Goal: Task Accomplishment & Management: Manage account settings

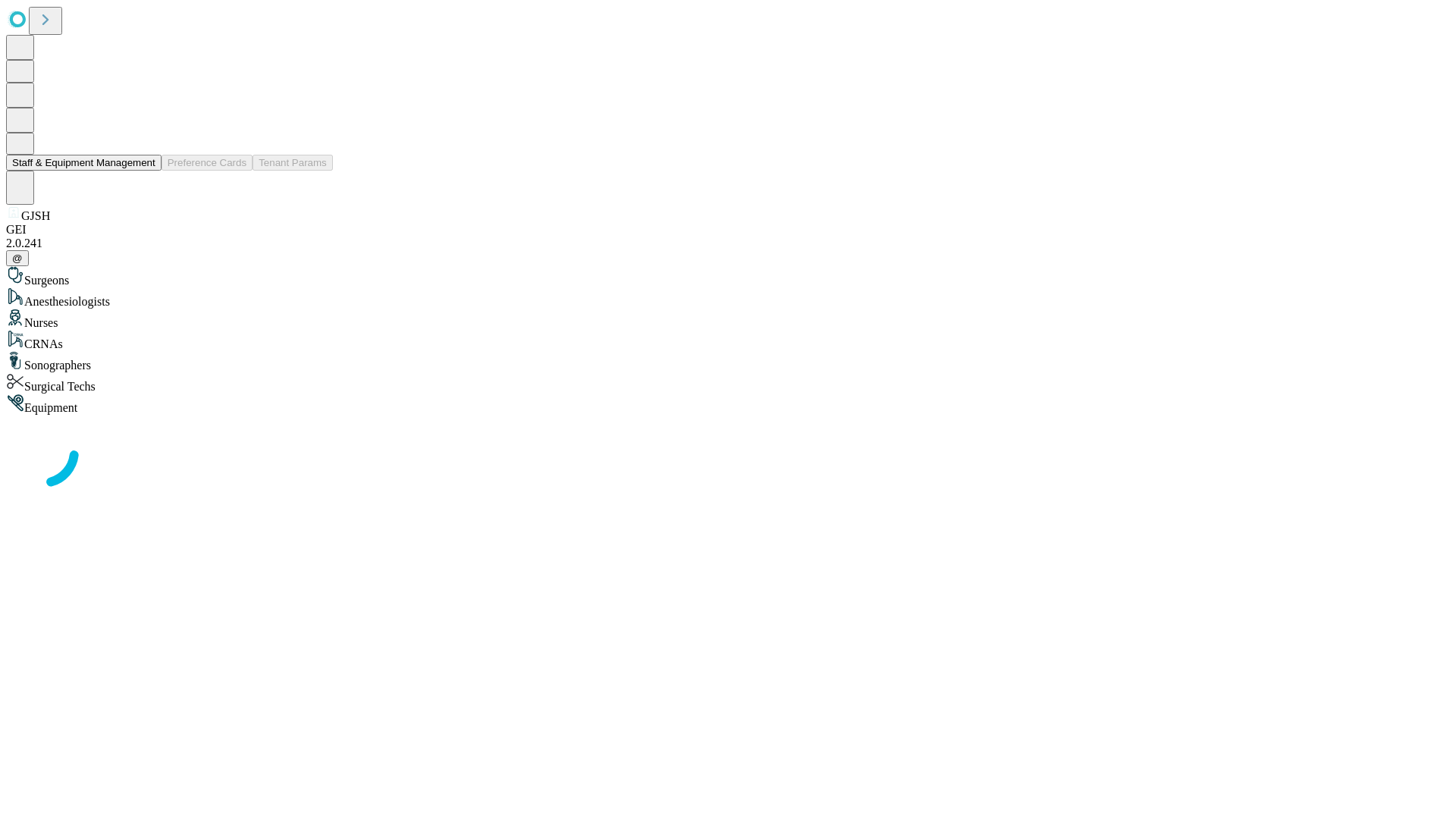
click at [145, 171] on button "Staff & Equipment Management" at bounding box center [83, 163] width 155 height 16
